Goal: Task Accomplishment & Management: Manage account settings

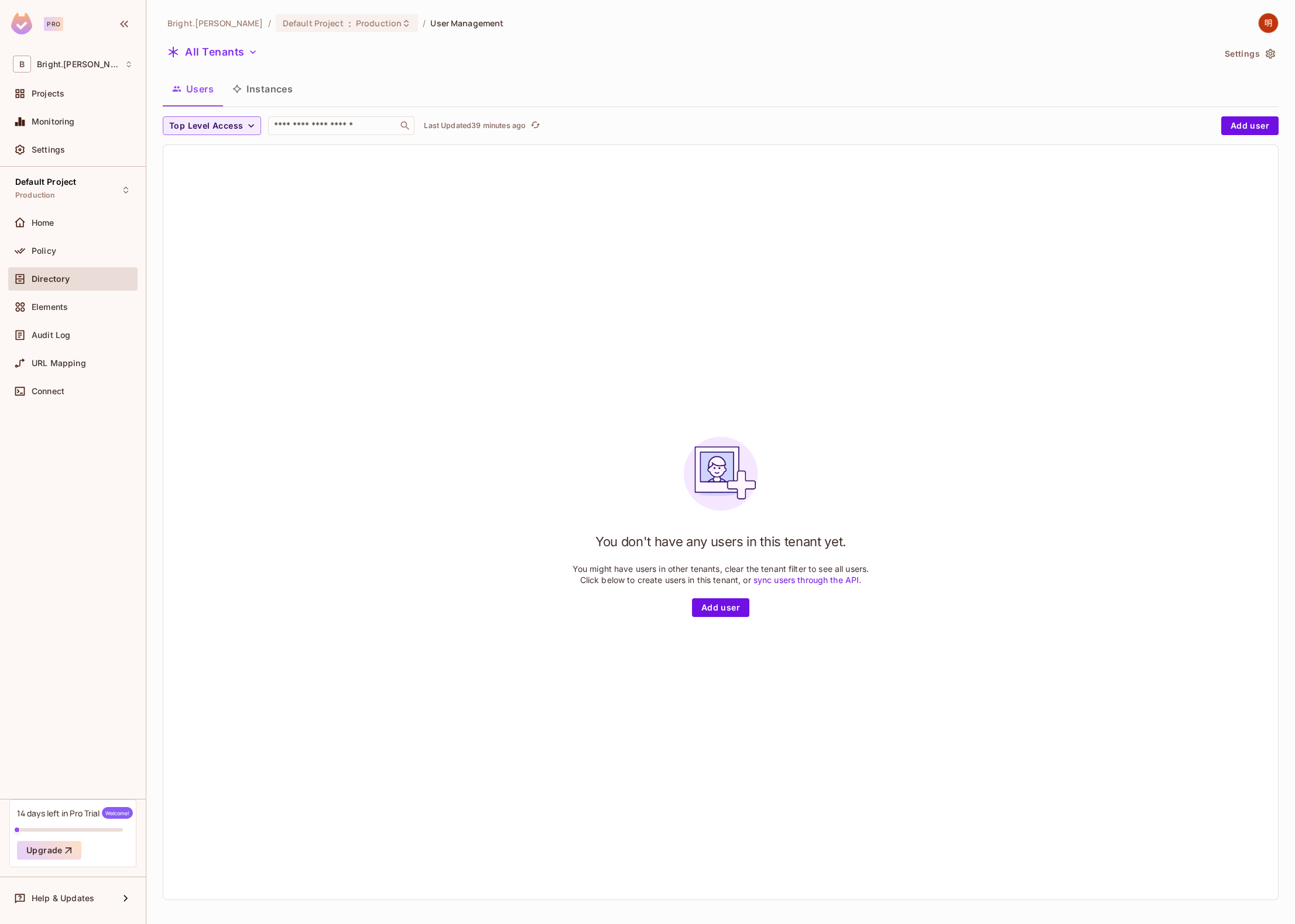
click at [1264, 54] on icon "button" at bounding box center [1270, 54] width 12 height 12
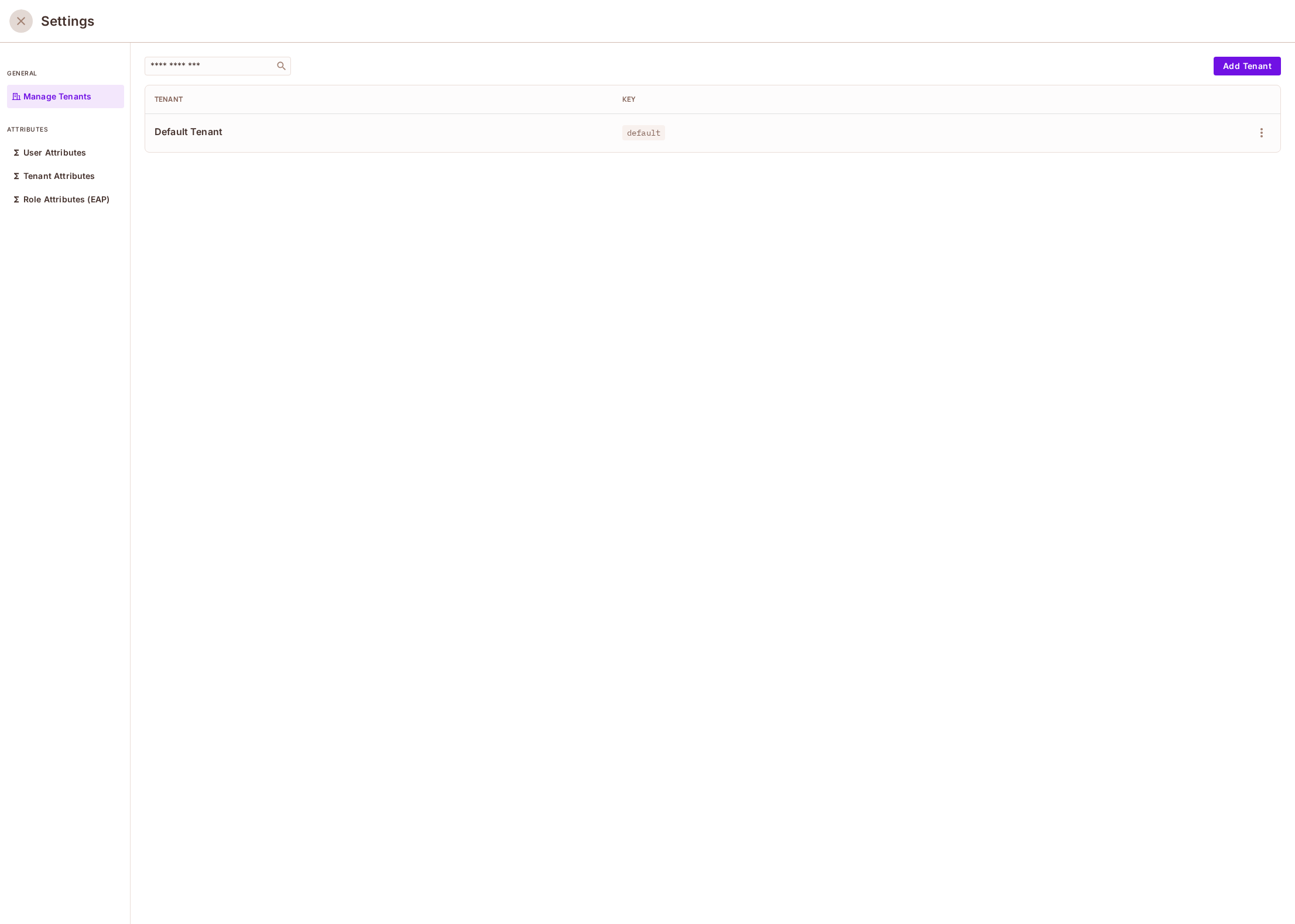
click at [21, 21] on icon "close" at bounding box center [21, 21] width 8 height 8
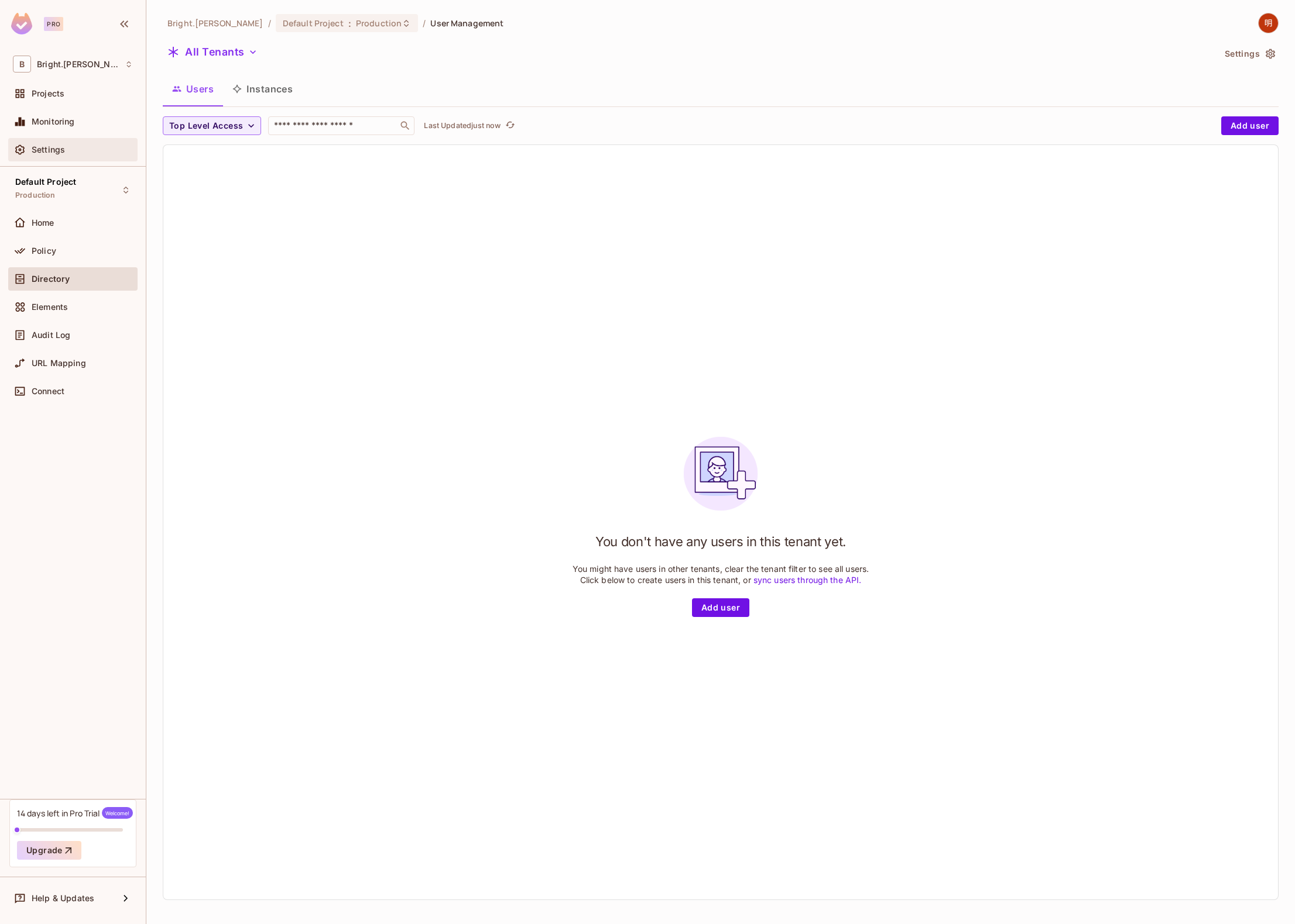
click at [67, 145] on div "Settings" at bounding box center [82, 149] width 101 height 9
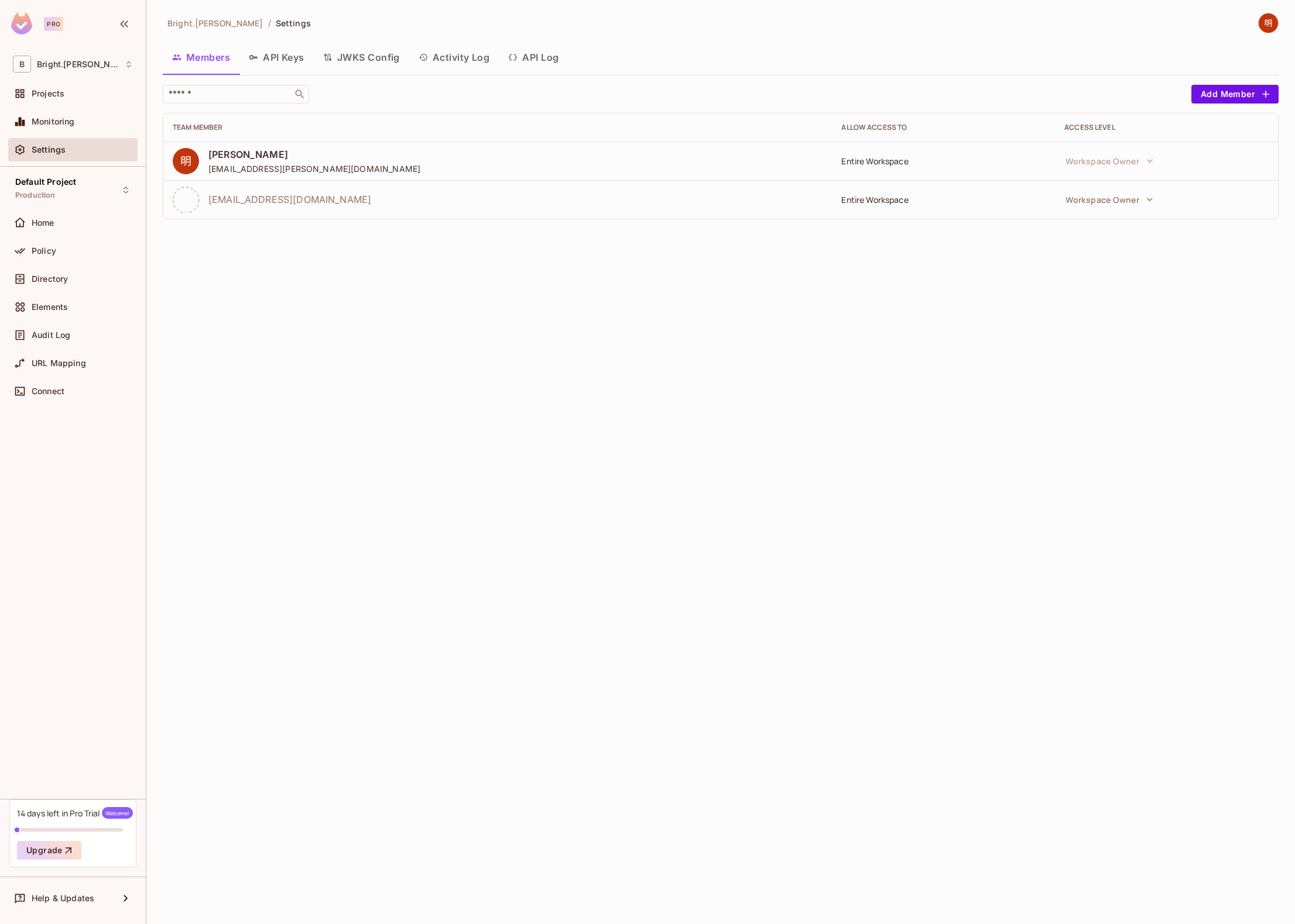
click at [270, 68] on button "API Keys" at bounding box center [276, 57] width 74 height 29
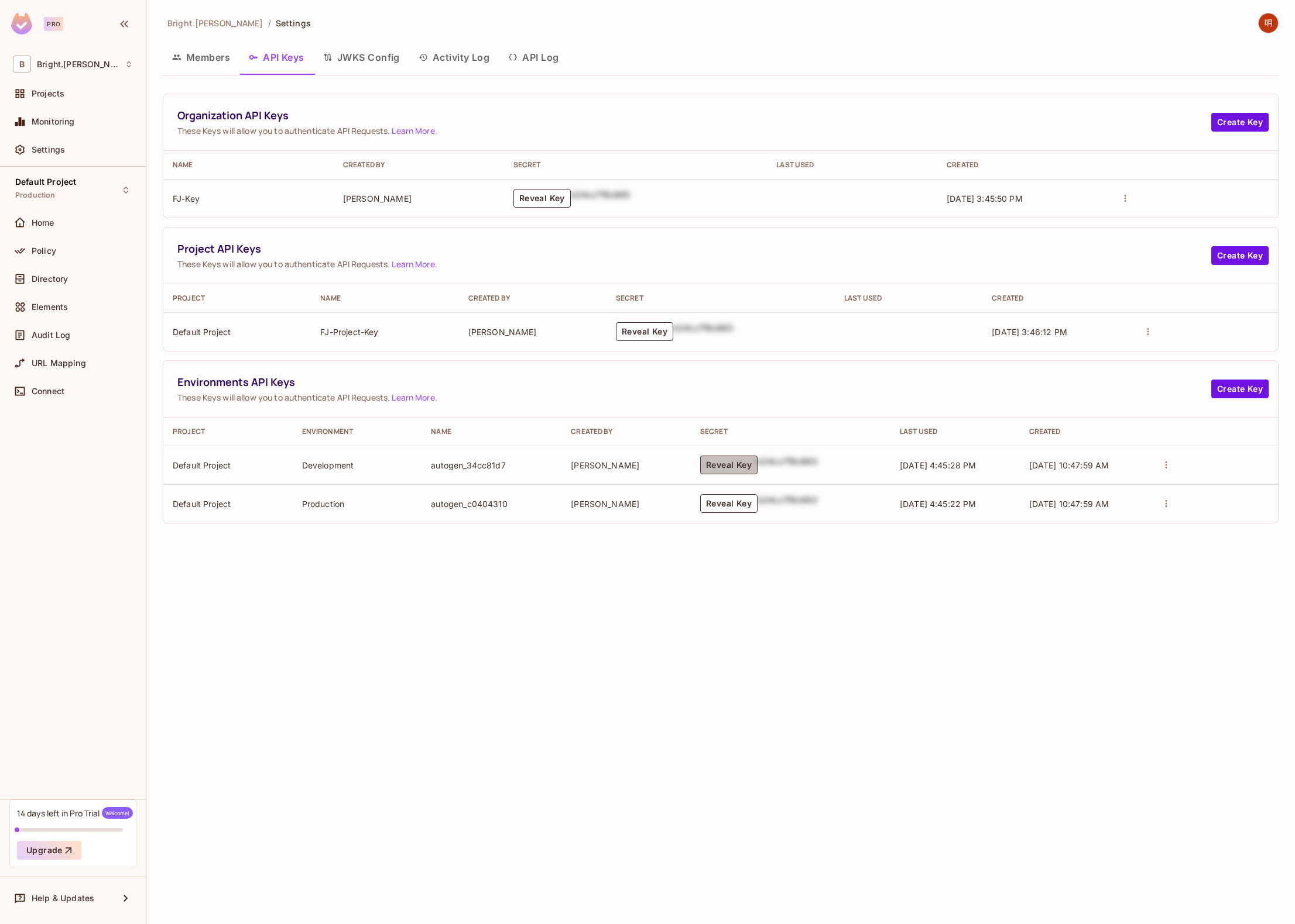
click at [735, 465] on button "Reveal Key" at bounding box center [728, 465] width 57 height 19
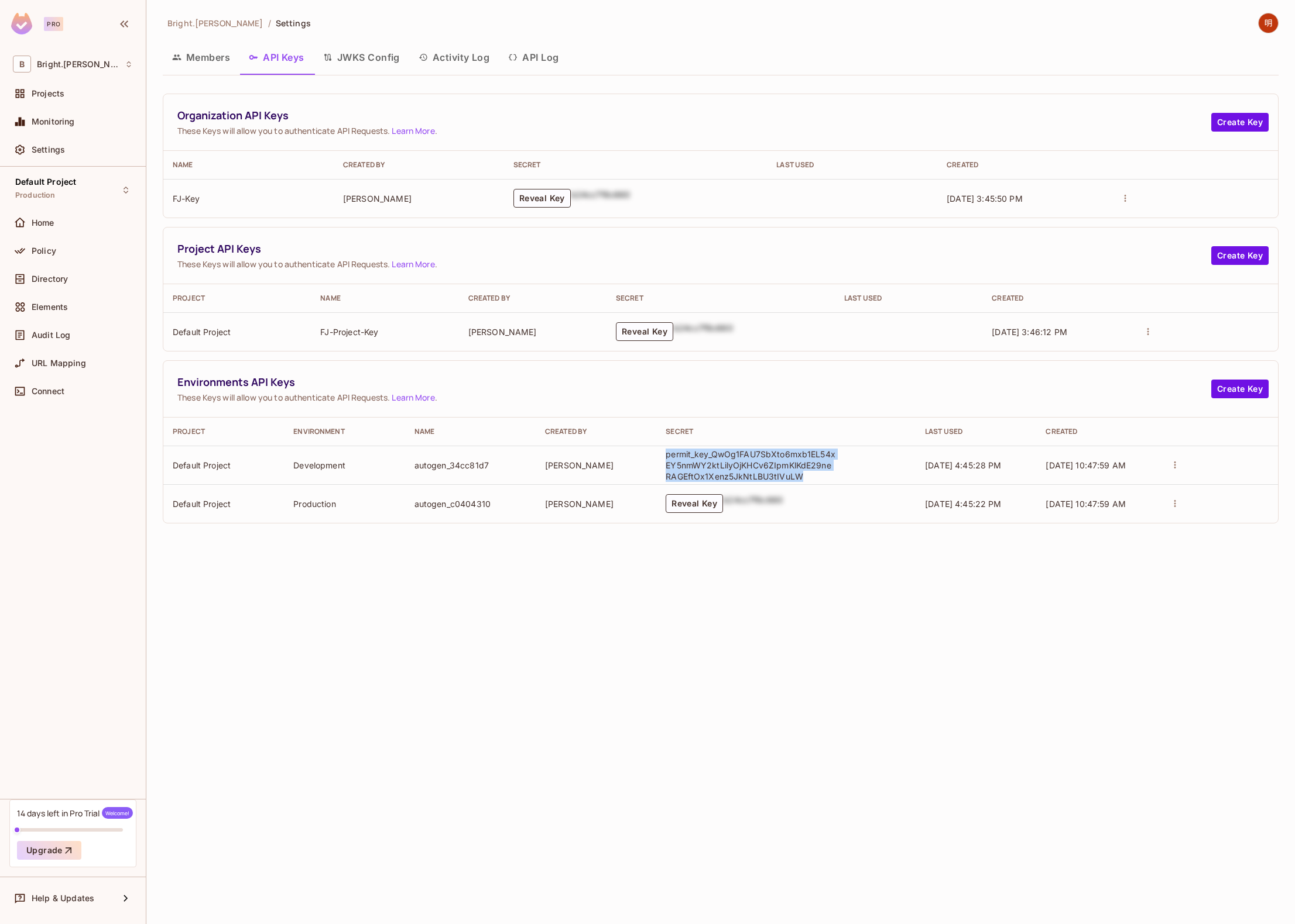
drag, startPoint x: 805, startPoint y: 480, endPoint x: 665, endPoint y: 458, distance: 141.7
click at [665, 458] on p "permit_key_QwOg1FAU7SbXto6mxb1EL54xEY5nmWY2ktLilyOjKHCv6ZIpmKlKdE29neRAGEftOx1X…" at bounding box center [750, 465] width 169 height 34
copy p "permit_key_QwOg1FAU7SbXto6mxb1EL54xEY5nmWY2ktLilyOjKHCv6ZIpmKlKdE29neRAGEftOx1X…"
click at [794, 474] on p "permit_key_QwOg1FAU7SbXto6mxb1EL54xEY5nmWY2ktLilyOjKHCv6ZIpmKlKdE29neRAGEftOx1X…" at bounding box center [750, 465] width 169 height 34
drag, startPoint x: 809, startPoint y: 478, endPoint x: 660, endPoint y: 453, distance: 151.1
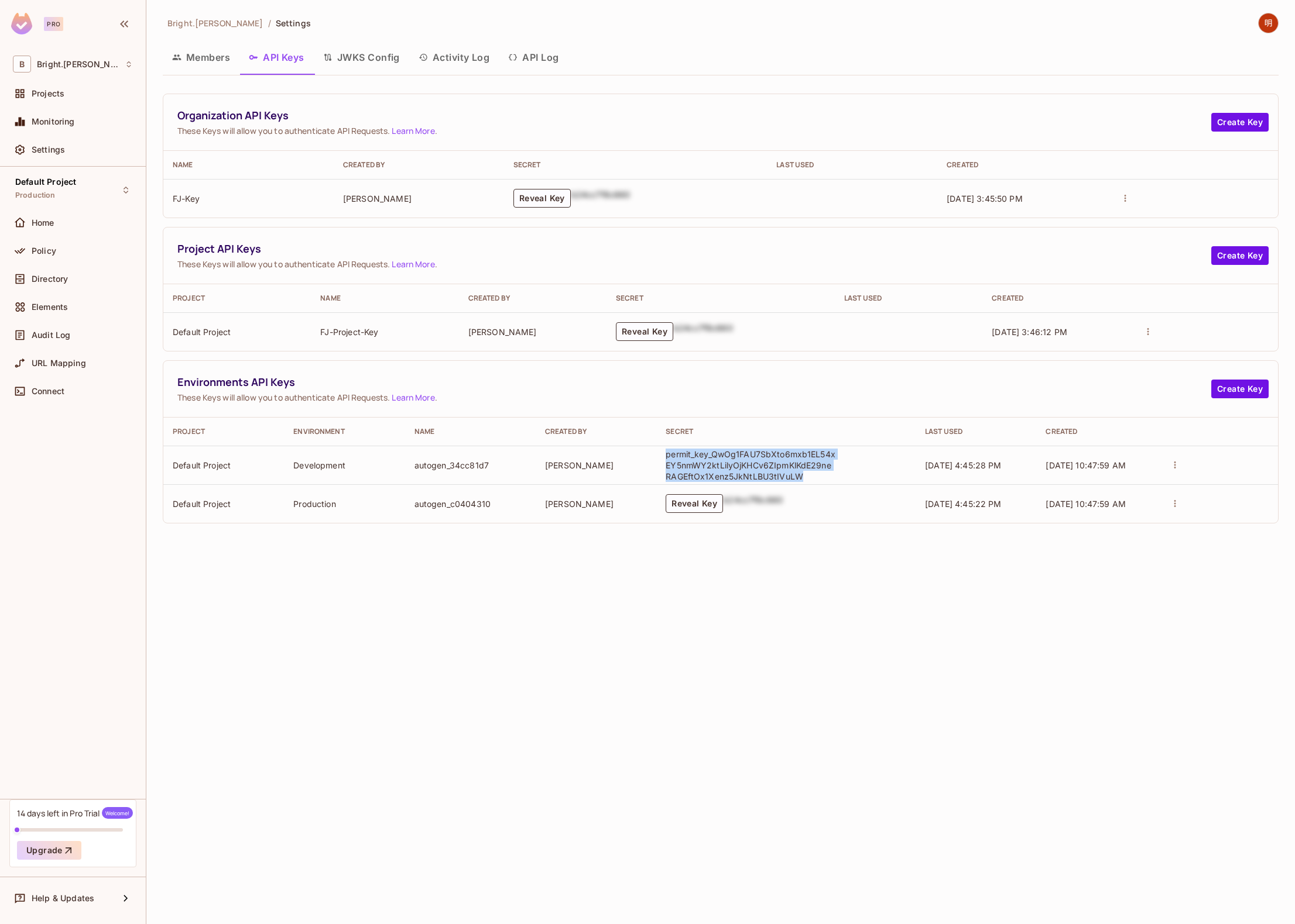
click at [660, 453] on td "permit_key_QwOg1FAU7SbXto6mxb1EL54xEY5nmWY2ktLilyOjKHCv6ZIpmKlKdE29neRAGEftOx1X…" at bounding box center [785, 465] width 259 height 39
copy p "permit_key_QwOg1FAU7SbXto6mxb1EL54xEY5nmWY2ktLilyOjKHCv6ZIpmKlKdE29neRAGEftOx1X…"
click at [559, 553] on div "Bright.[PERSON_NAME] / Settings Members API Keys JWKS Config Activity Log API L…" at bounding box center [720, 462] width 1148 height 924
click at [632, 329] on button "Reveal Key" at bounding box center [644, 332] width 57 height 19
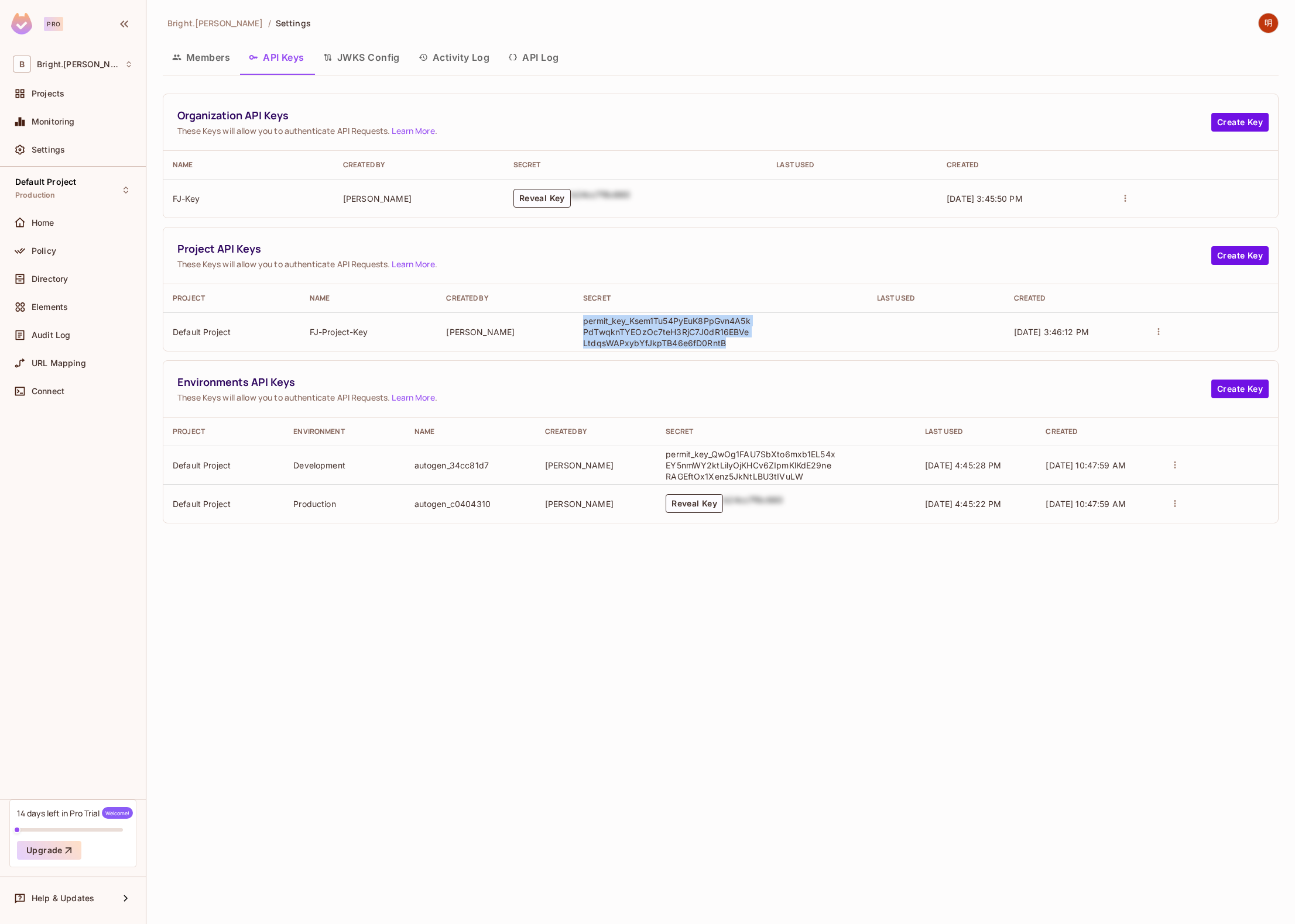
drag, startPoint x: 723, startPoint y: 347, endPoint x: 582, endPoint y: 322, distance: 143.2
click at [582, 322] on td "permit_key_Ksem1Tu54PyEuK8PpGvn4A5kPdTwqknTYEOzOc7teH3RjC7J0dR16EBVeLtdqsWAPxyb…" at bounding box center [721, 332] width 294 height 39
copy p "permit_key_Ksem1Tu54PyEuK8PpGvn4A5kPdTwqknTYEOzOc7teH3RjC7J0dR16EBVeLtdqsWAPxyb…"
drag, startPoint x: 799, startPoint y: 478, endPoint x: 666, endPoint y: 453, distance: 135.3
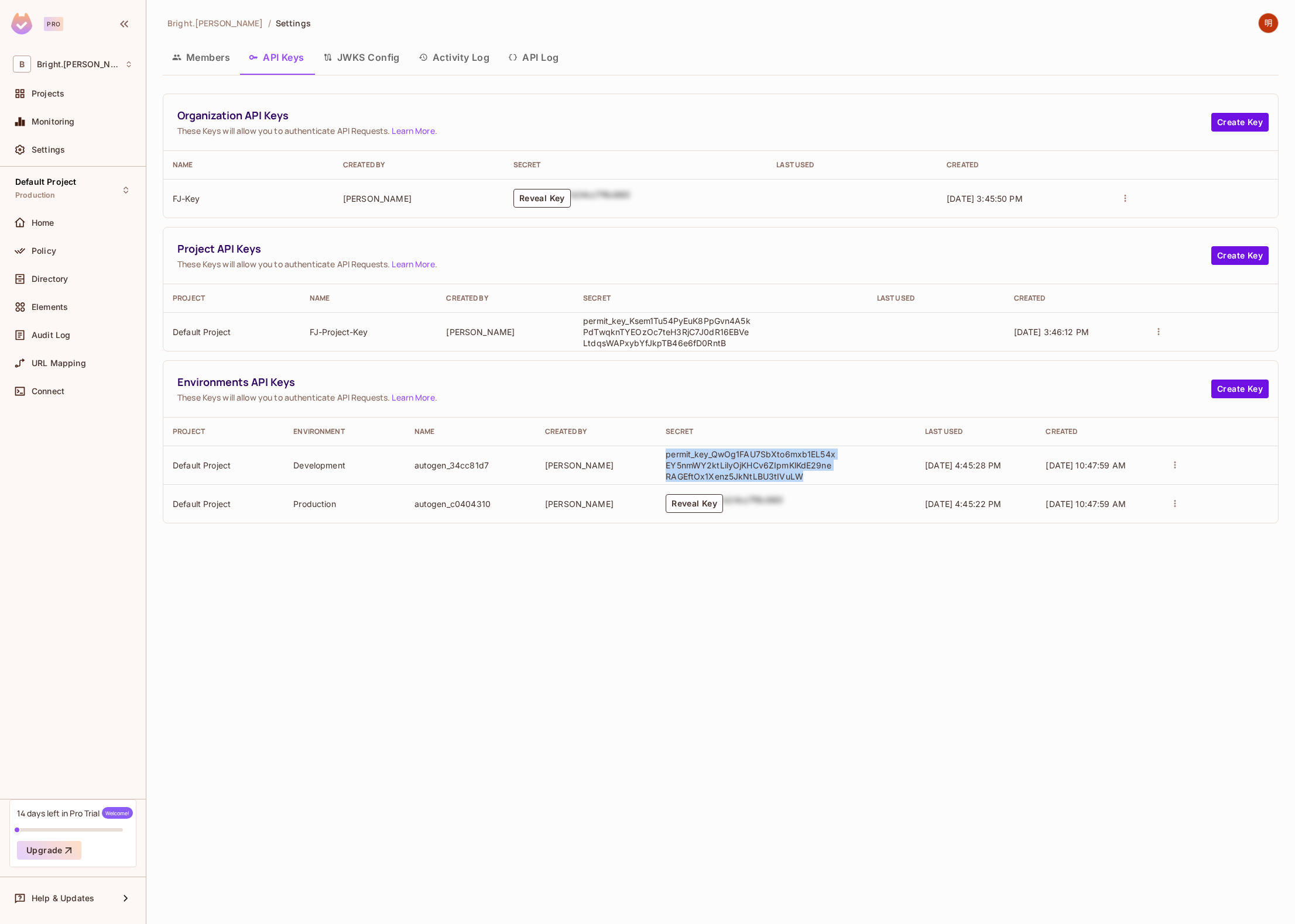
click at [666, 453] on p "permit_key_QwOg1FAU7SbXto6mxb1EL54xEY5nmWY2ktLilyOjKHCv6ZIpmKlKdE29neRAGEftOx1X…" at bounding box center [750, 465] width 169 height 34
drag, startPoint x: 296, startPoint y: 382, endPoint x: 178, endPoint y: 382, distance: 118.0
click at [178, 382] on span "Environments API Keys" at bounding box center [694, 382] width 1033 height 15
copy span "Environments API Keys"
drag, startPoint x: 805, startPoint y: 476, endPoint x: 664, endPoint y: 454, distance: 142.7
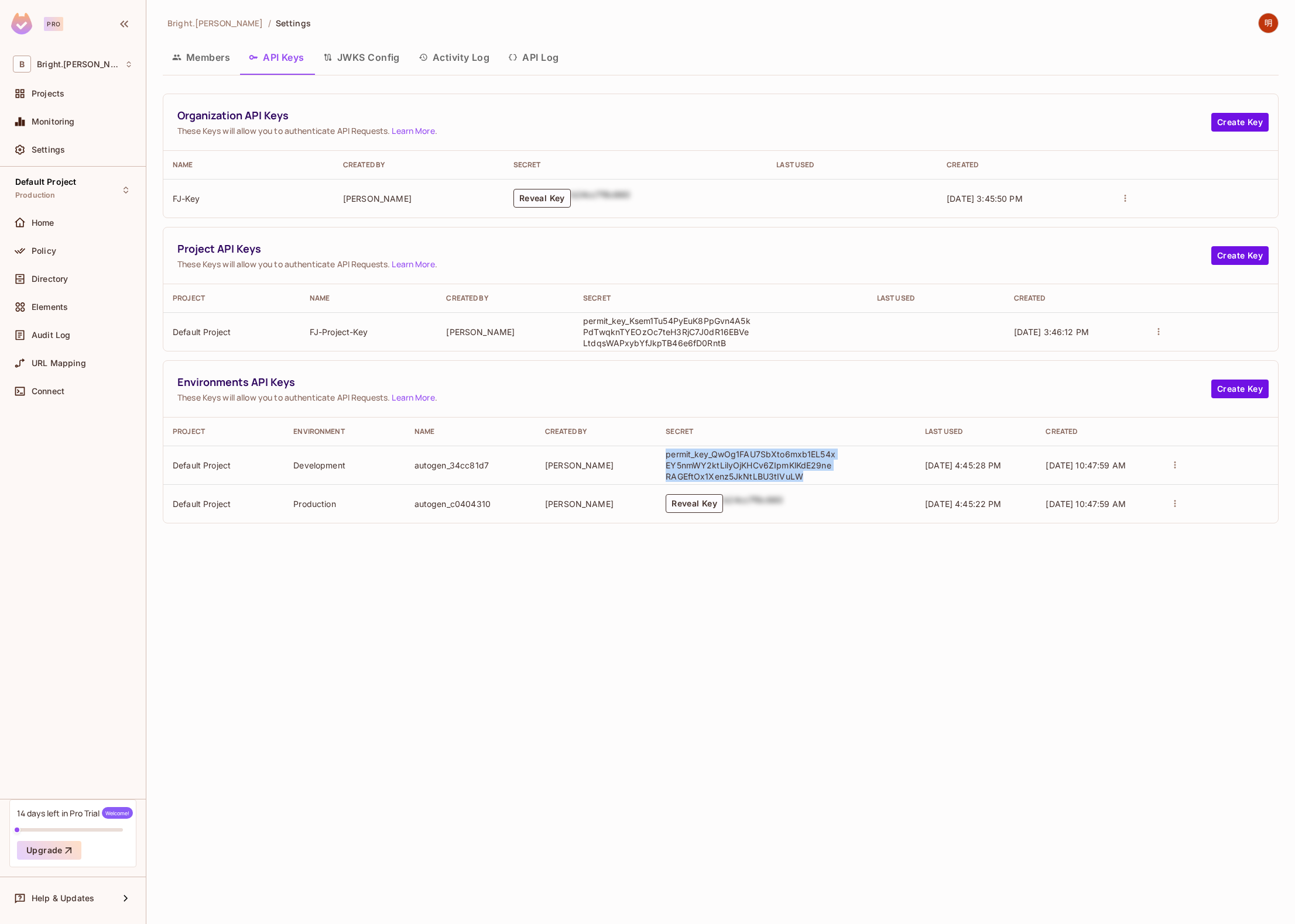
click at [664, 454] on td "permit_key_QwOg1FAU7SbXto6mxb1EL54xEY5nmWY2ktLilyOjKHCv6ZIpmKlKdE29neRAGEftOx1X…" at bounding box center [785, 465] width 259 height 39
copy p "permit_key_QwOg1FAU7SbXto6mxb1EL54xEY5nmWY2ktLilyOjKHCv6ZIpmKlKdE29neRAGEftOx1X…"
click at [560, 204] on button "Reveal Key" at bounding box center [542, 199] width 57 height 19
drag, startPoint x: 345, startPoint y: 117, endPoint x: 172, endPoint y: 122, distance: 173.1
click at [172, 122] on div "Organization API Keys These Keys will allow you to authenticate API Requests. L…" at bounding box center [721, 123] width 1114 height 57
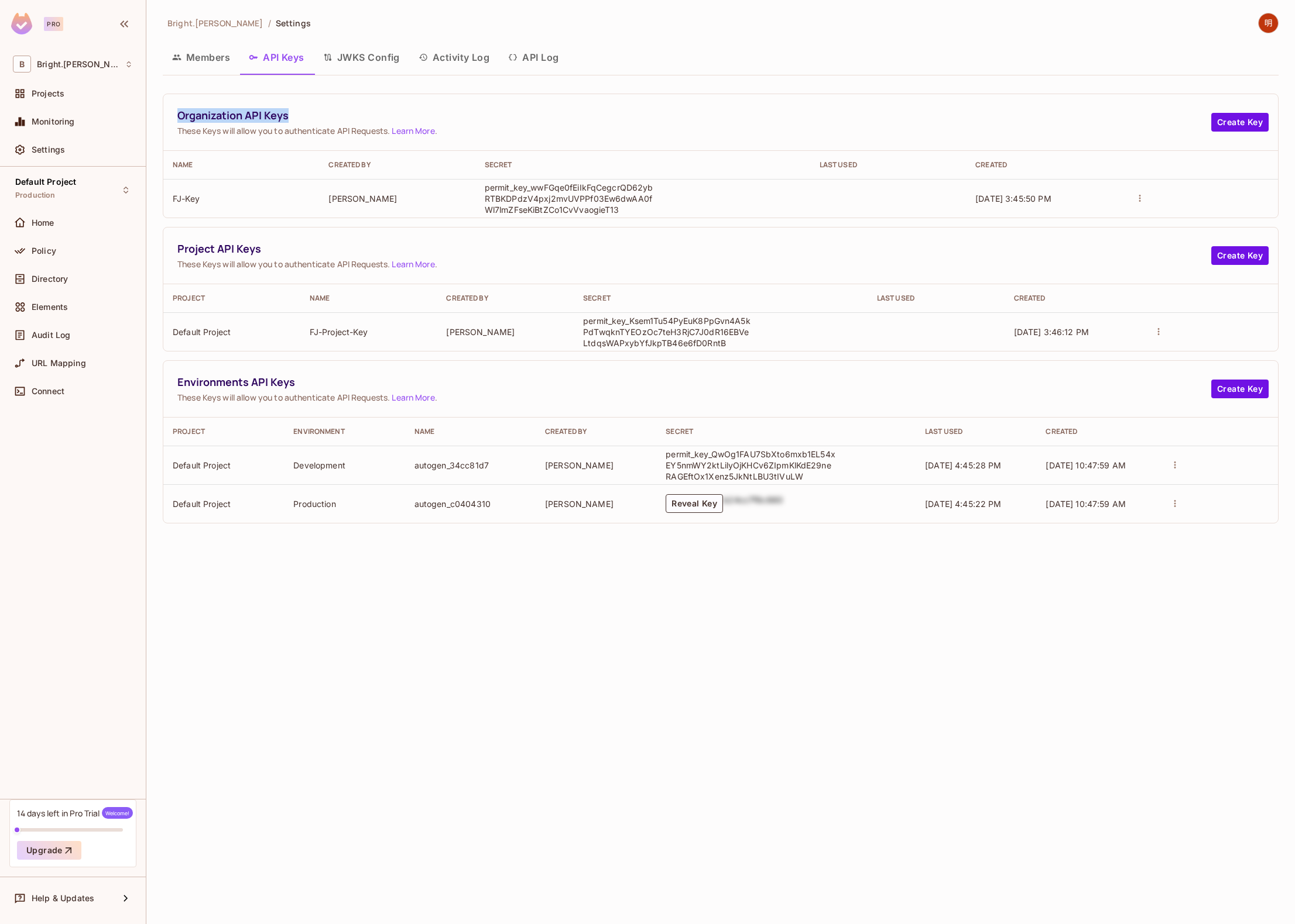
copy span "Organization API Keys"
drag, startPoint x: 638, startPoint y: 207, endPoint x: 480, endPoint y: 185, distance: 159.5
click at [480, 185] on td "permit_key_wwFGqe0fEiIkFqCegcrQD62ybRTBKDPdzV4pxj2mvUVPPf03Ew6dwAA0fWl7lmZFseKi…" at bounding box center [643, 198] width 335 height 39
copy p "permit_key_wwFGqe0fEiIkFqCegcrQD62ybRTBKDPdzV4pxj2mvUVPPf03Ew6dwAA0fWl7lmZFseKi…"
click at [88, 296] on div "Elements" at bounding box center [73, 307] width 130 height 23
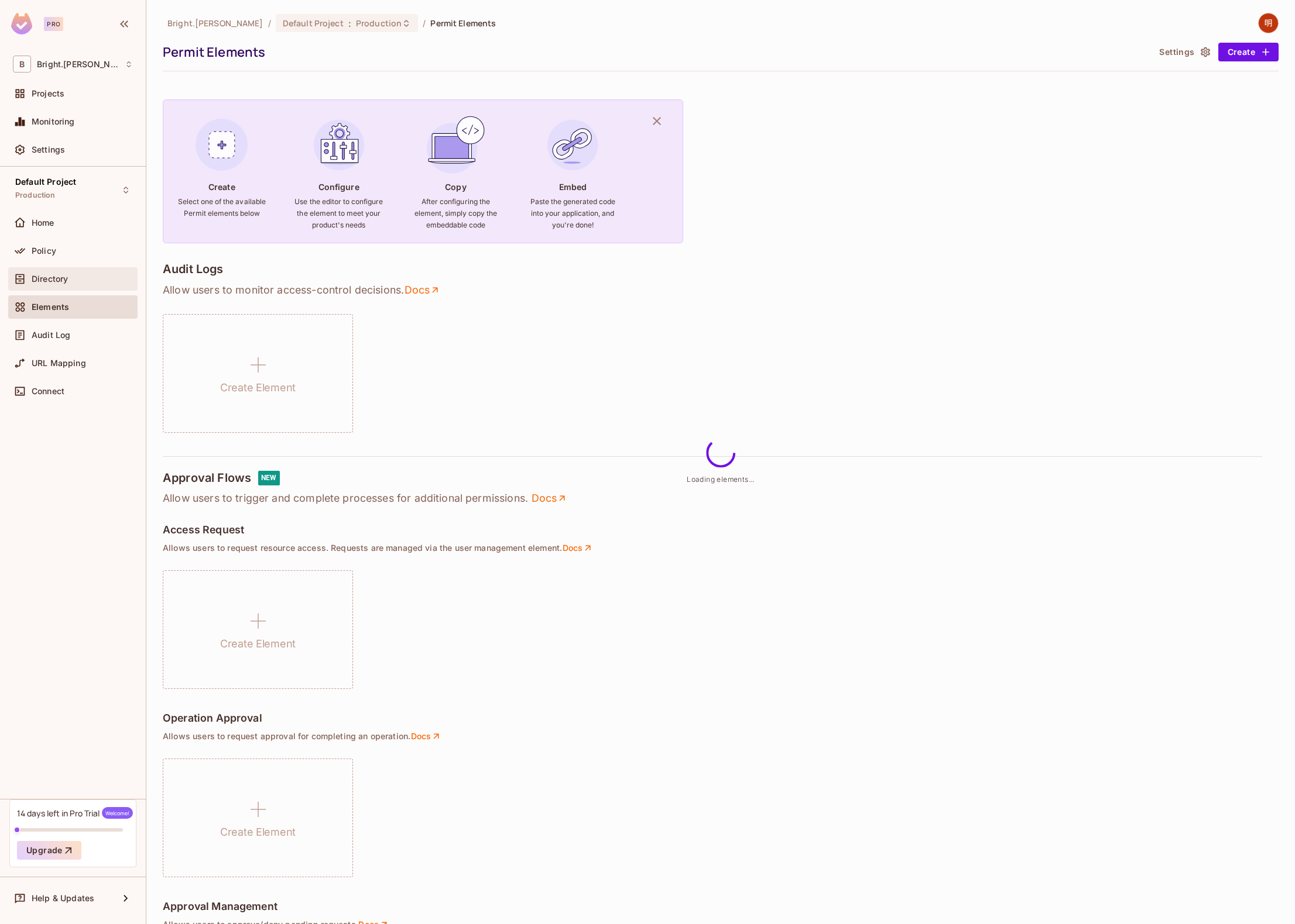
click at [88, 278] on div "Directory" at bounding box center [82, 279] width 101 height 9
